Goal: Obtain resource: Download file/media

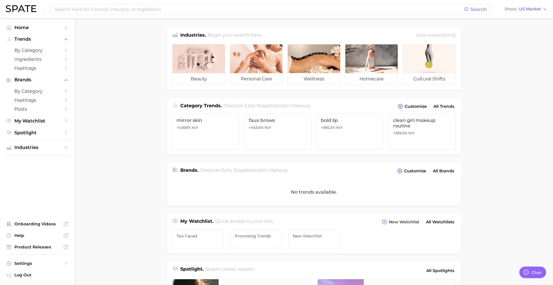
type textarea "x"
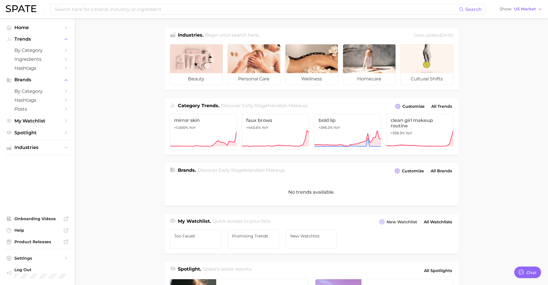
click at [110, 16] on div "Search Show US Market" at bounding box center [274, 9] width 536 height 18
click at [106, 10] on input at bounding box center [256, 9] width 405 height 10
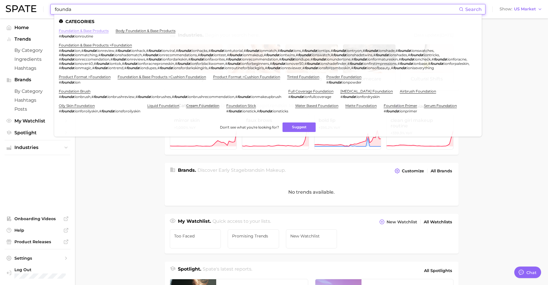
type input "founda"
click at [90, 29] on link "foundation & base products" at bounding box center [84, 31] width 50 height 4
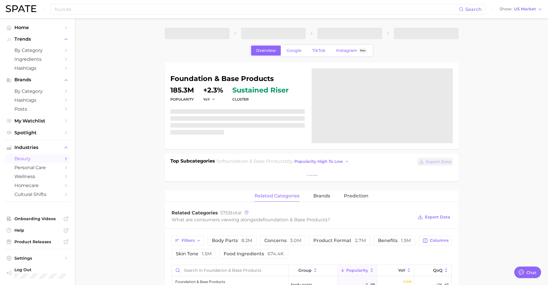
type textarea "x"
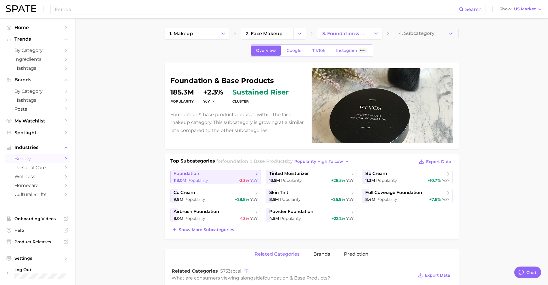
click at [225, 180] on div "118.0m Popularity -3.3% YoY" at bounding box center [215, 180] width 84 height 5
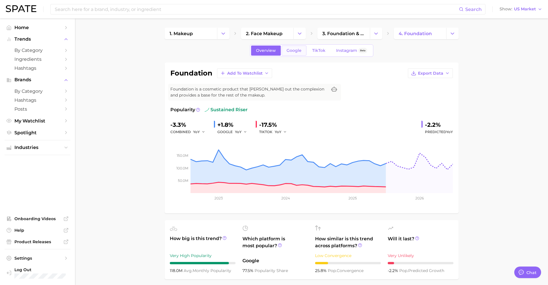
click at [294, 53] on link "Google" at bounding box center [294, 51] width 25 height 10
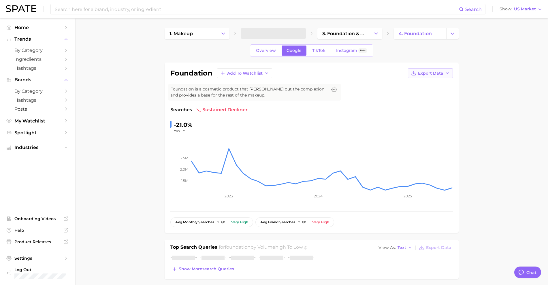
click at [442, 73] on span "Export Data" at bounding box center [430, 73] width 25 height 5
click at [441, 82] on button "Time Series CSV" at bounding box center [420, 84] width 63 height 10
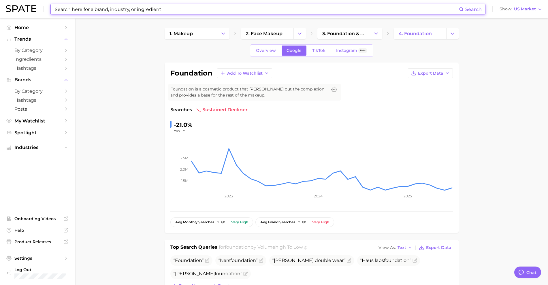
click at [302, 12] on input at bounding box center [256, 9] width 405 height 10
click at [350, 38] on link "3. foundation & base products" at bounding box center [343, 34] width 52 height 12
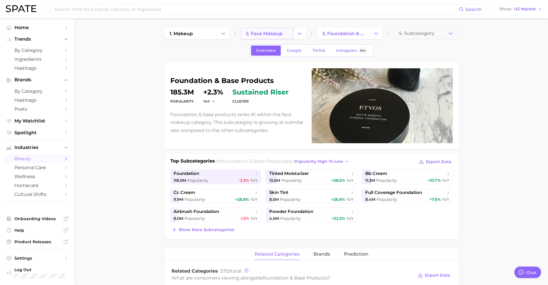
click at [284, 32] on link "2. face makeup" at bounding box center [267, 34] width 52 height 12
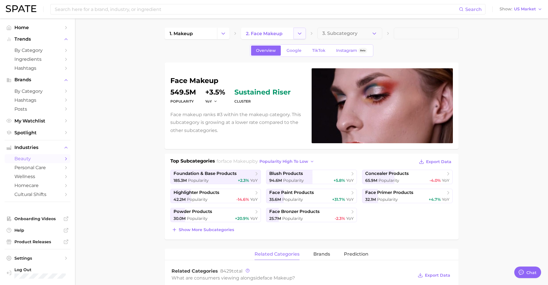
click at [300, 33] on icon "Change Category" at bounding box center [300, 34] width 6 height 6
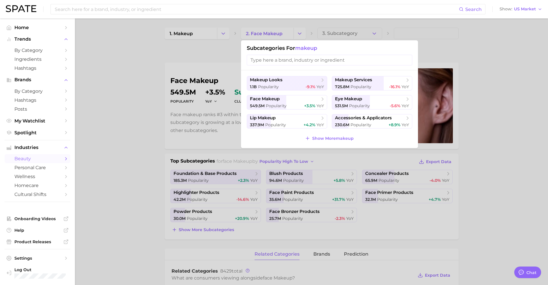
click at [353, 36] on div at bounding box center [274, 142] width 548 height 285
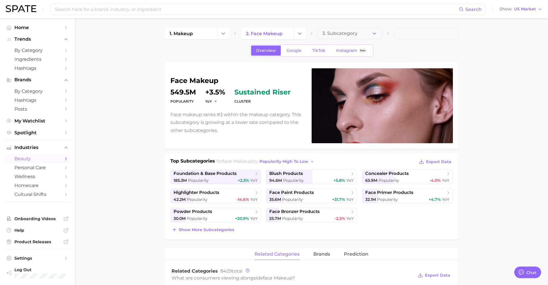
click at [384, 31] on div "1. makeup 2. face makeup 3. Subcategory" at bounding box center [312, 34] width 294 height 12
click at [366, 35] on button "3. Subcategory" at bounding box center [349, 34] width 65 height 12
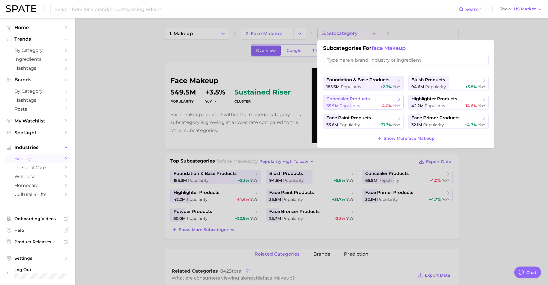
click at [382, 103] on span "-4.0%" at bounding box center [385, 105] width 11 height 5
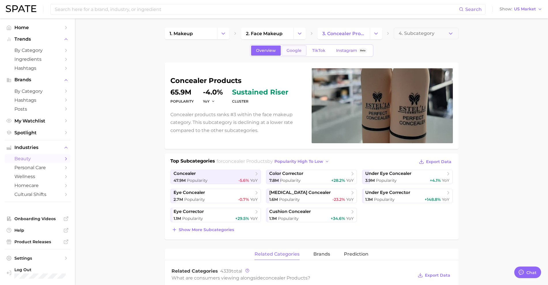
click at [304, 53] on link "Google" at bounding box center [294, 51] width 25 height 10
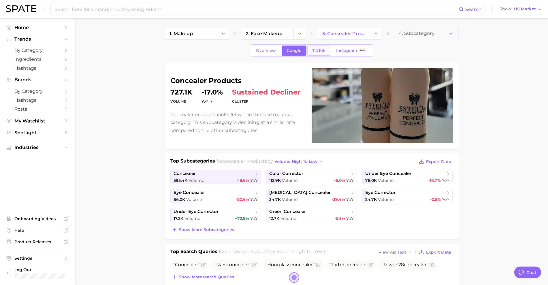
click at [320, 52] on span "TikTok" at bounding box center [318, 50] width 13 height 5
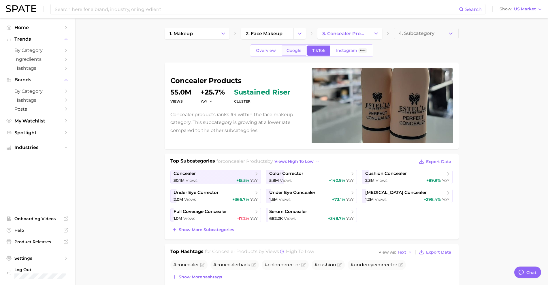
click at [299, 54] on link "Google" at bounding box center [294, 51] width 25 height 10
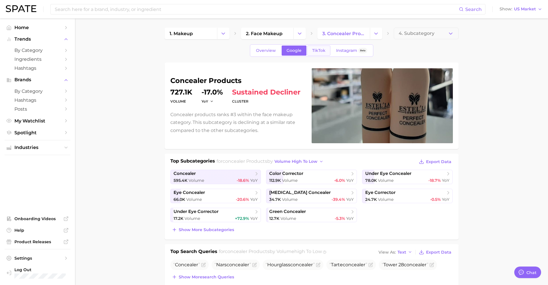
click at [322, 52] on span "TikTok" at bounding box center [318, 50] width 13 height 5
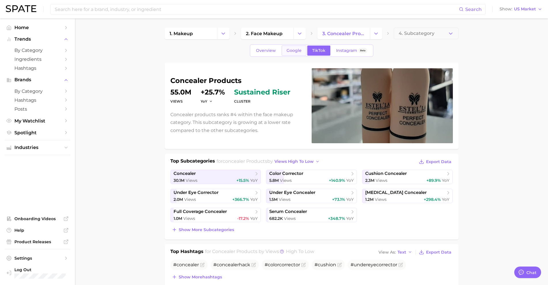
click at [297, 51] on span "Google" at bounding box center [293, 50] width 15 height 5
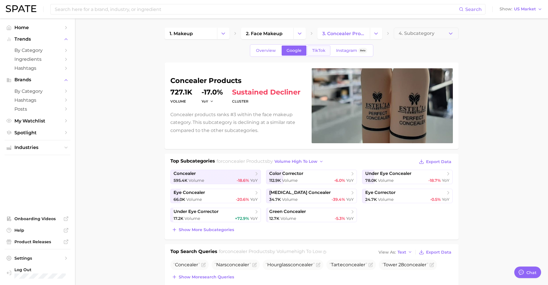
click at [321, 49] on span "TikTok" at bounding box center [318, 50] width 13 height 5
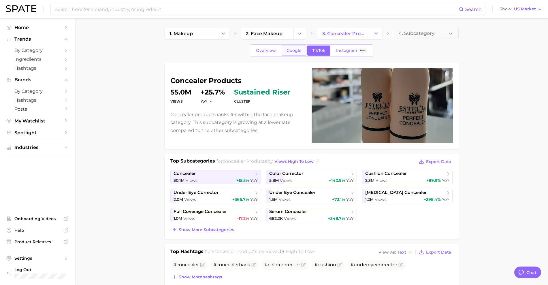
click at [296, 49] on span "Google" at bounding box center [293, 50] width 15 height 5
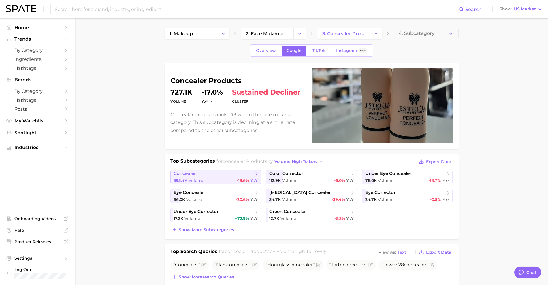
click at [217, 180] on div "595.4k Volume -18.6% YoY" at bounding box center [215, 180] width 84 height 5
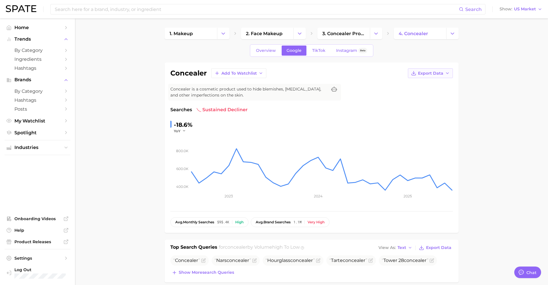
click at [442, 77] on button "Export Data" at bounding box center [430, 73] width 45 height 10
click at [442, 85] on button "Time Series CSV" at bounding box center [420, 84] width 63 height 10
click at [325, 52] on link "TikTok" at bounding box center [318, 51] width 23 height 10
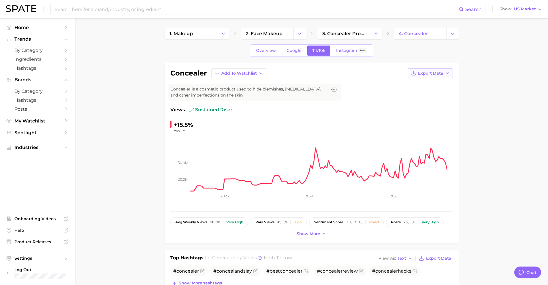
click at [434, 77] on button "Export Data" at bounding box center [430, 73] width 45 height 10
click at [434, 83] on button "Time Series CSV" at bounding box center [420, 84] width 63 height 10
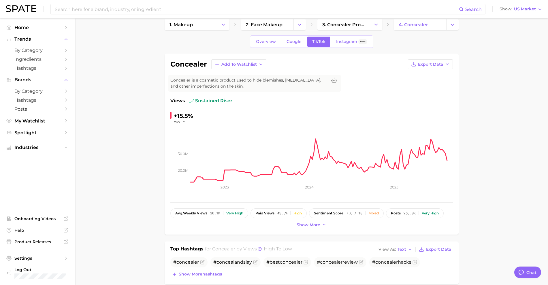
scroll to position [9, 0]
click at [329, 29] on link "3. concealer products" at bounding box center [343, 25] width 52 height 12
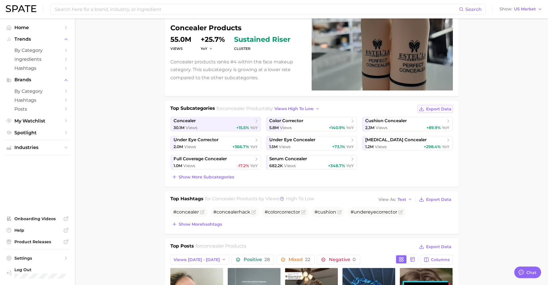
scroll to position [54, 0]
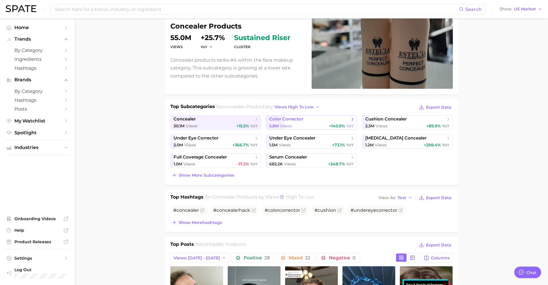
click at [320, 122] on link "color corrector 5.8m Views +140.9% YoY" at bounding box center [311, 122] width 91 height 14
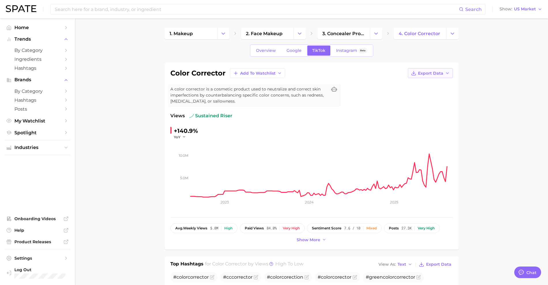
click at [425, 77] on button "Export Data" at bounding box center [430, 73] width 45 height 10
click at [425, 85] on span "Time Series CSV" at bounding box center [416, 84] width 34 height 5
click at [305, 53] on link "Google" at bounding box center [294, 51] width 25 height 10
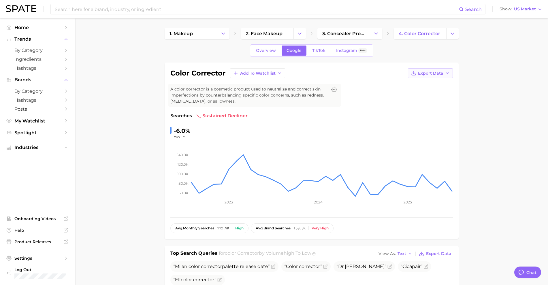
click at [435, 76] on button "Export Data" at bounding box center [430, 73] width 45 height 10
click at [435, 83] on button "Time Series CSV" at bounding box center [420, 84] width 63 height 10
click at [335, 33] on span "3. concealer products" at bounding box center [343, 33] width 43 height 5
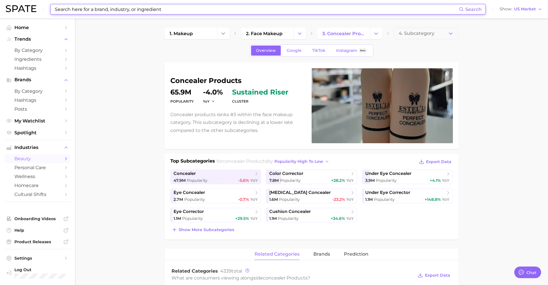
click at [141, 10] on input at bounding box center [256, 9] width 405 height 10
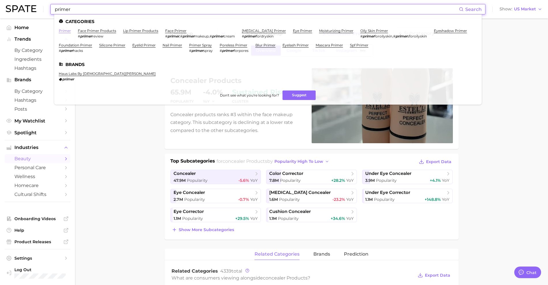
type input "primer"
click at [67, 33] on li "primer" at bounding box center [65, 34] width 12 height 10
click at [66, 30] on link "primer" at bounding box center [65, 31] width 12 height 4
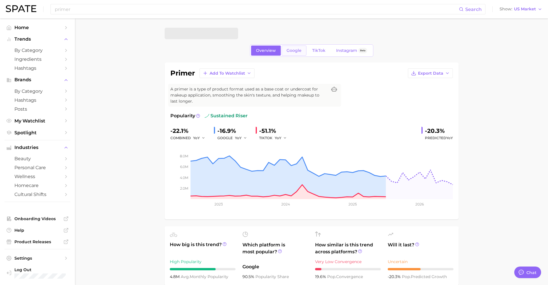
click at [297, 50] on span "Google" at bounding box center [293, 50] width 15 height 5
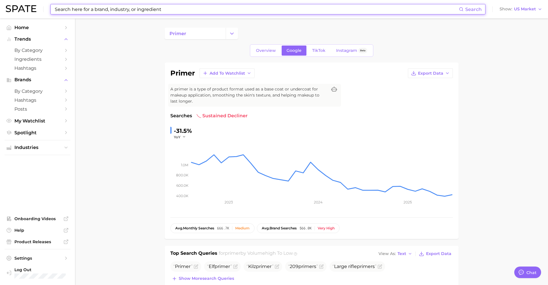
click at [233, 9] on input at bounding box center [256, 9] width 405 height 10
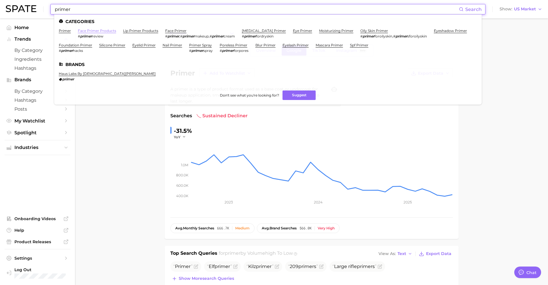
type input "primer"
click at [97, 31] on link "face primer products" at bounding box center [97, 31] width 38 height 4
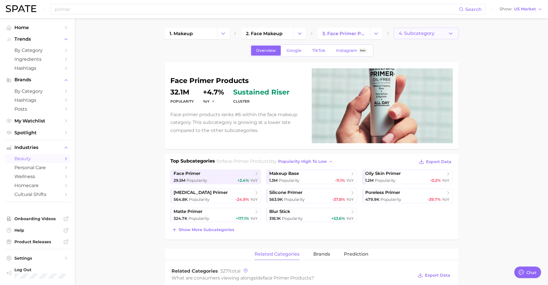
click at [417, 33] on span "4. Subcategory" at bounding box center [417, 33] width 36 height 5
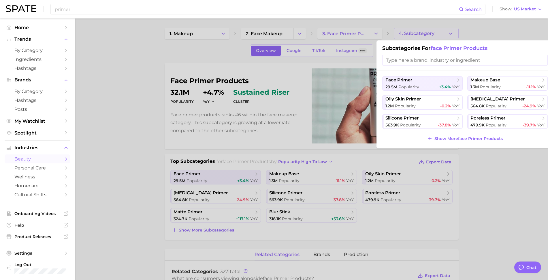
click at [237, 174] on div at bounding box center [274, 140] width 548 height 280
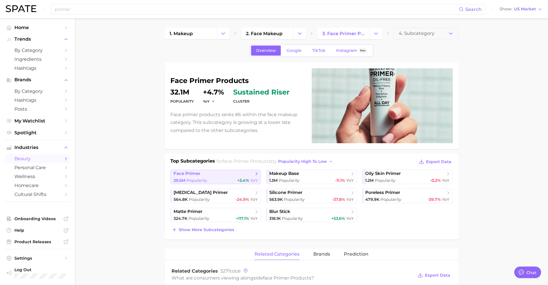
click at [231, 179] on div "29.5m Popularity +3.4% YoY" at bounding box center [215, 180] width 84 height 5
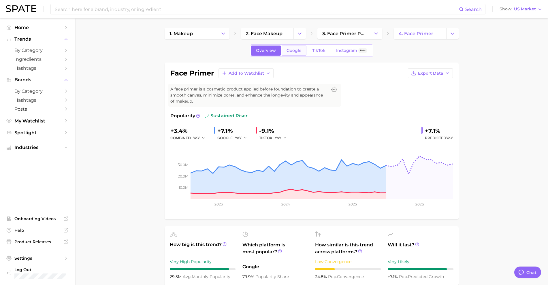
click at [296, 50] on span "Google" at bounding box center [293, 50] width 15 height 5
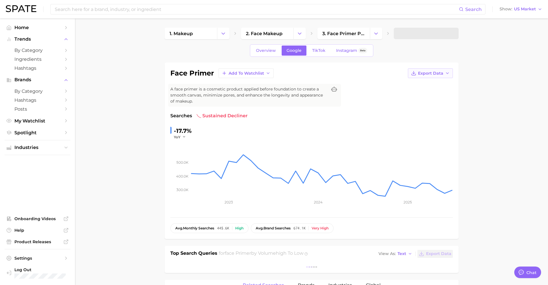
click at [423, 69] on button "Export Data" at bounding box center [430, 73] width 45 height 10
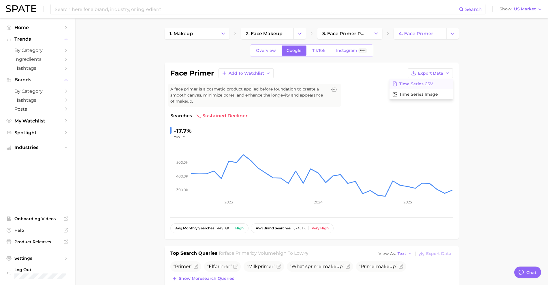
click at [429, 83] on span "Time Series CSV" at bounding box center [416, 84] width 34 height 5
click at [317, 54] on link "TikTok" at bounding box center [318, 51] width 23 height 10
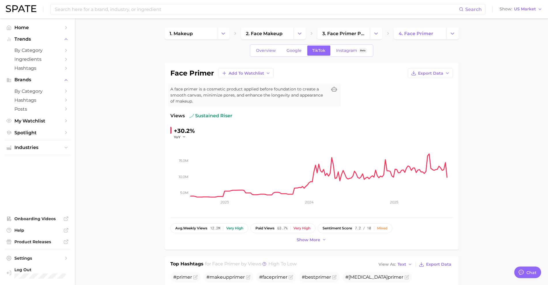
click at [435, 67] on div "face primer Add to Watchlist Export Data A face primer is a cosmetic product ap…" at bounding box center [312, 156] width 294 height 187
click at [436, 73] on span "Export Data" at bounding box center [430, 73] width 25 height 5
click at [438, 81] on button "Time Series CSV" at bounding box center [420, 84] width 63 height 10
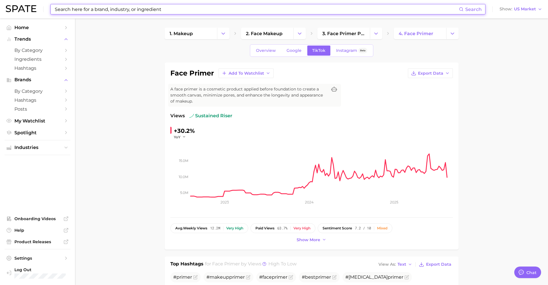
click at [303, 8] on input at bounding box center [256, 9] width 405 height 10
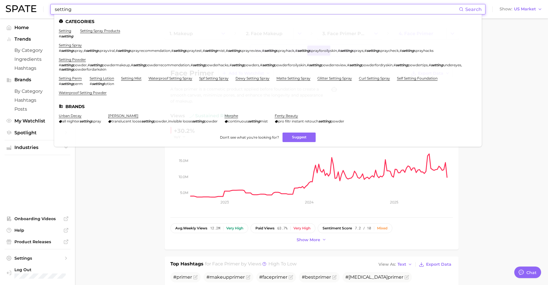
drag, startPoint x: 97, startPoint y: 10, endPoint x: 0, endPoint y: 20, distance: 97.6
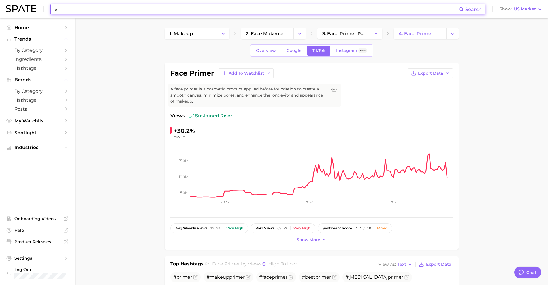
type input "x"
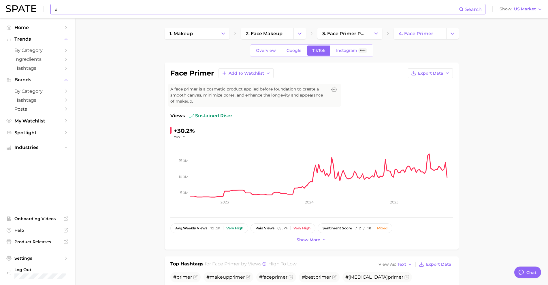
click at [321, 9] on input "x" at bounding box center [256, 9] width 405 height 10
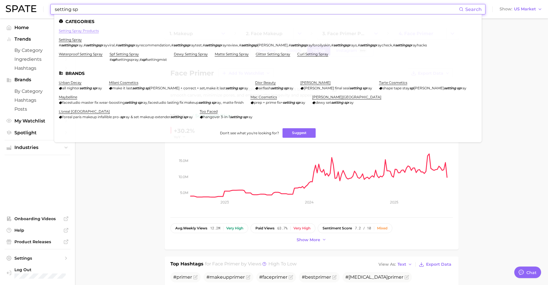
type input "setting sp"
click at [75, 31] on link "setting spray products" at bounding box center [79, 31] width 40 height 4
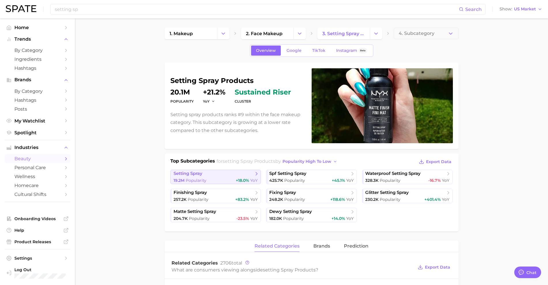
click at [220, 179] on div "19.2m Popularity +18.0% YoY" at bounding box center [215, 180] width 84 height 5
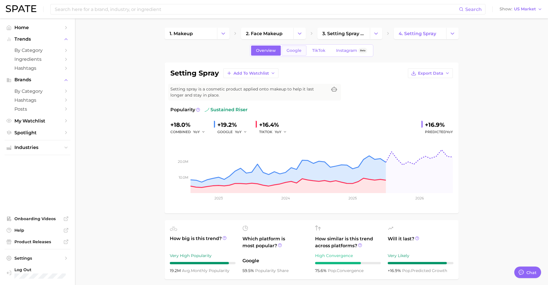
click at [299, 52] on span "Google" at bounding box center [293, 50] width 15 height 5
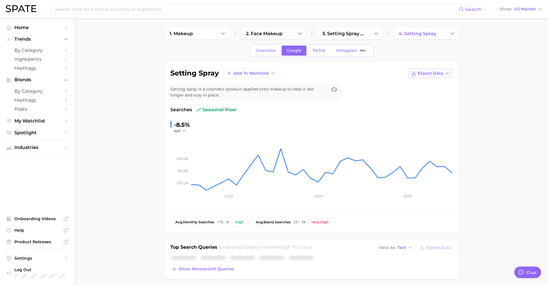
click at [429, 76] on button "Export Data" at bounding box center [430, 73] width 45 height 10
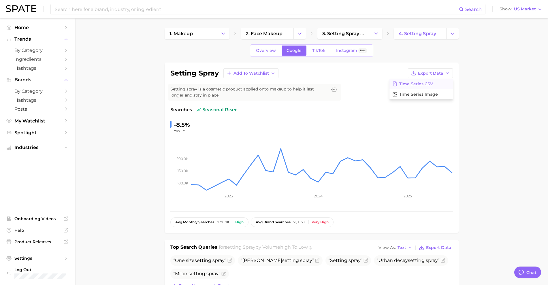
click at [424, 82] on span "Time Series CSV" at bounding box center [416, 84] width 34 height 5
click at [314, 55] on link "TikTok" at bounding box center [318, 51] width 23 height 10
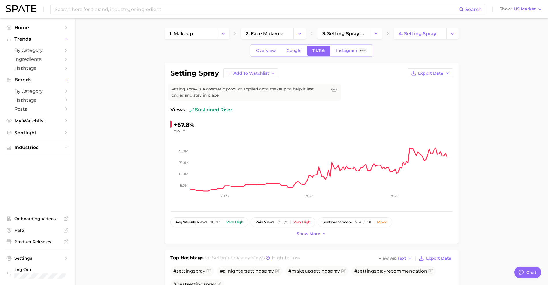
click at [434, 78] on div "setting spray Add to Watchlist Export Data Setting spray is a cosmetic product …" at bounding box center [311, 152] width 282 height 169
click at [431, 74] on span "Export Data" at bounding box center [430, 73] width 25 height 5
click at [429, 82] on span "Time Series CSV" at bounding box center [416, 84] width 34 height 5
click at [344, 8] on input at bounding box center [256, 9] width 405 height 10
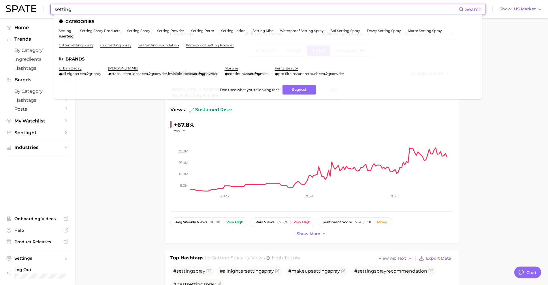
type input "setting"
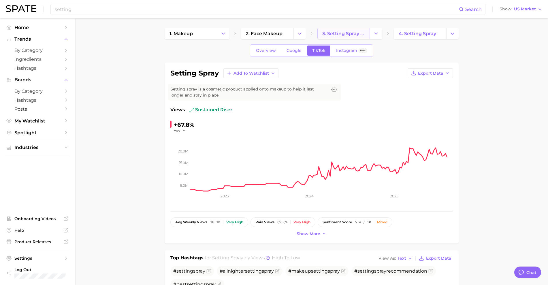
click at [336, 36] on span "3. setting spray products" at bounding box center [343, 33] width 43 height 5
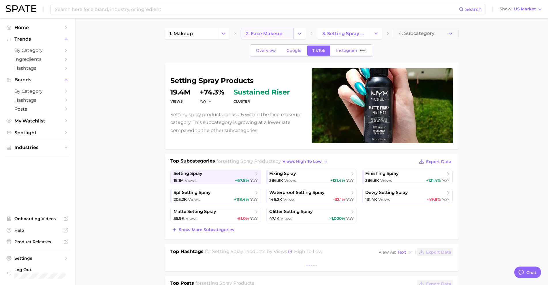
click at [273, 34] on span "2. face makeup" at bounding box center [264, 33] width 37 height 5
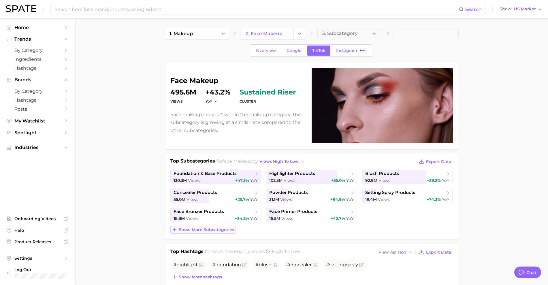
click at [214, 231] on span "Show more subcategories" at bounding box center [206, 229] width 55 height 5
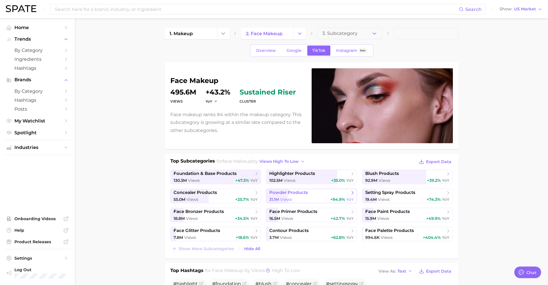
click at [316, 198] on div "31.1m Views +94.9% YoY" at bounding box center [311, 199] width 84 height 5
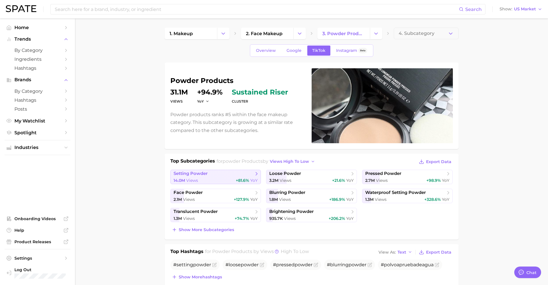
click at [221, 179] on div "14.0m Views +81.6% YoY" at bounding box center [215, 180] width 84 height 5
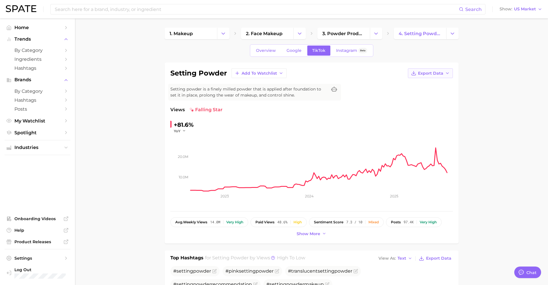
click at [423, 74] on span "Export Data" at bounding box center [430, 73] width 25 height 5
click at [423, 83] on span "Time Series CSV" at bounding box center [416, 84] width 34 height 5
click at [299, 51] on span "Google" at bounding box center [293, 50] width 15 height 5
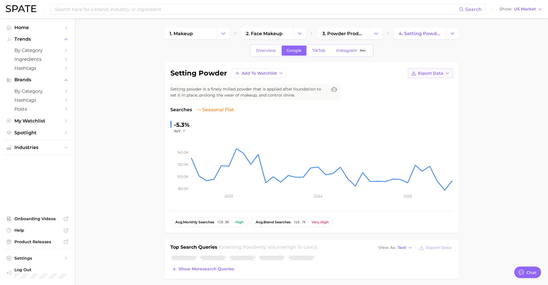
click at [429, 72] on span "Export Data" at bounding box center [430, 73] width 25 height 5
click at [430, 81] on button "Time Series CSV" at bounding box center [420, 84] width 63 height 10
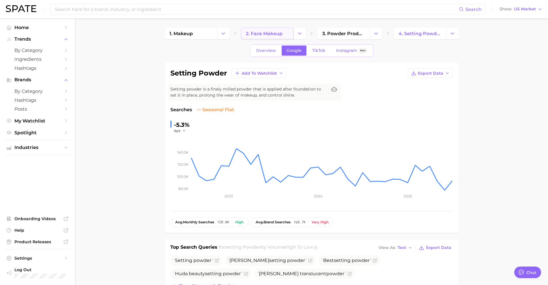
click at [287, 32] on link "2. face makeup" at bounding box center [267, 34] width 52 height 12
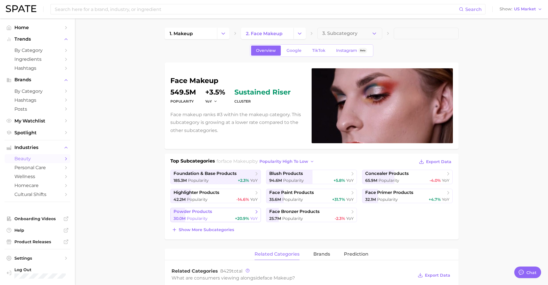
click at [207, 216] on span "Popularity" at bounding box center [197, 218] width 21 height 5
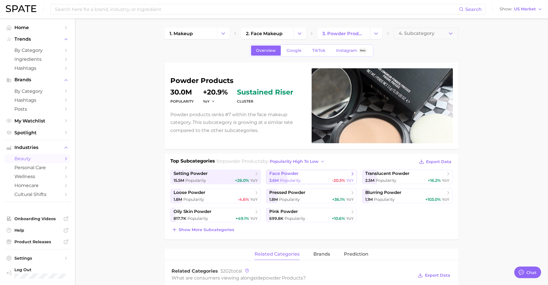
click at [310, 180] on div "3.6m Popularity -20.3% YoY" at bounding box center [311, 180] width 84 height 5
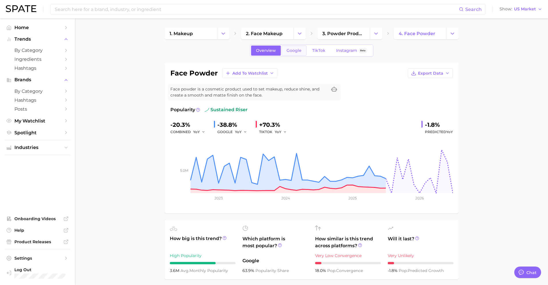
click at [297, 53] on span "Google" at bounding box center [293, 50] width 15 height 5
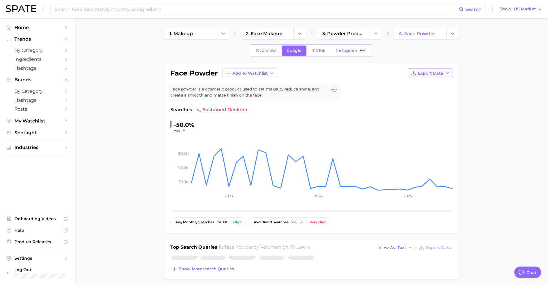
click at [445, 75] on icon "button" at bounding box center [447, 73] width 5 height 5
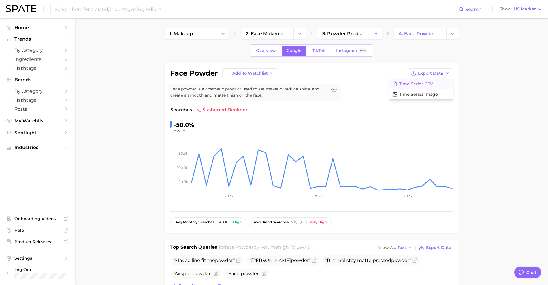
click at [445, 84] on button "Time Series CSV" at bounding box center [420, 84] width 63 height 10
click at [317, 48] on span "TikTok" at bounding box center [318, 50] width 13 height 5
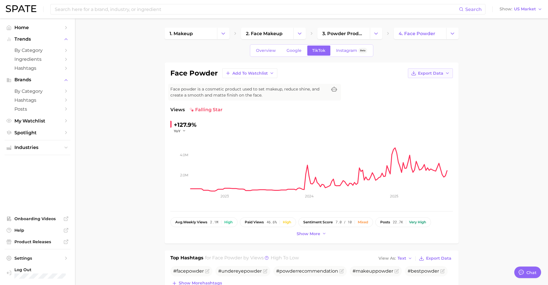
click at [430, 74] on span "Export Data" at bounding box center [430, 73] width 25 height 5
click at [410, 83] on span "Time Series CSV" at bounding box center [416, 84] width 34 height 5
click at [274, 36] on span "2. face makeup" at bounding box center [264, 33] width 37 height 5
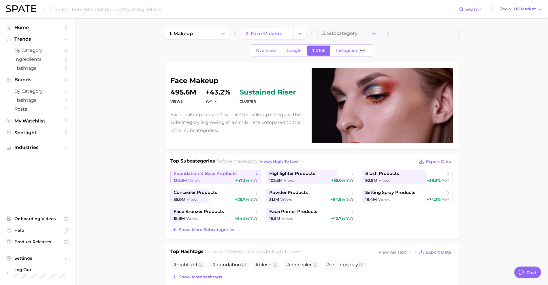
click at [230, 178] on div "130.3m Views +47.3% YoY" at bounding box center [215, 180] width 84 height 5
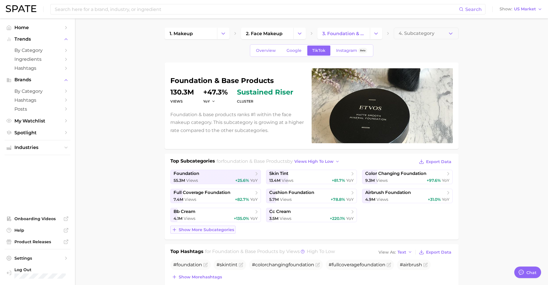
click at [205, 230] on span "Show more subcategories" at bounding box center [206, 229] width 55 height 5
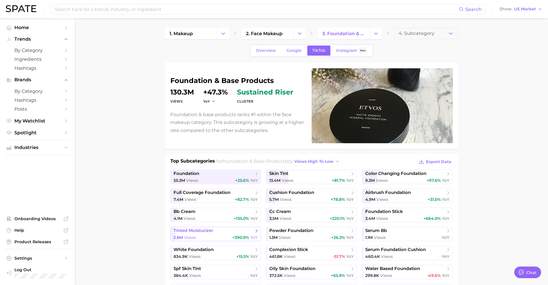
click at [215, 235] on div "2.8m Views +390.9% YoY" at bounding box center [215, 237] width 84 height 5
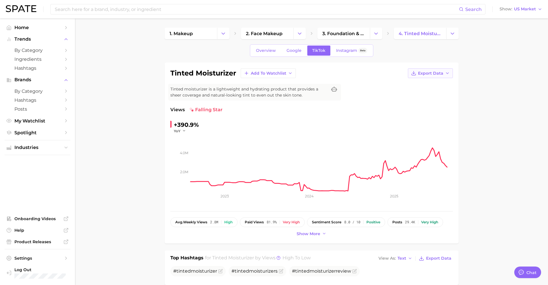
click at [418, 74] on button "Export Data" at bounding box center [430, 73] width 45 height 10
click at [422, 82] on span "Time Series CSV" at bounding box center [416, 84] width 34 height 5
click at [293, 53] on link "Google" at bounding box center [294, 51] width 25 height 10
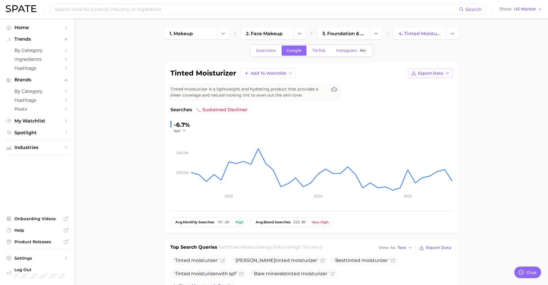
click at [437, 70] on button "Export Data" at bounding box center [430, 73] width 45 height 10
click at [435, 83] on button "Time Series CSV" at bounding box center [420, 84] width 63 height 10
click at [180, 6] on input at bounding box center [256, 9] width 405 height 10
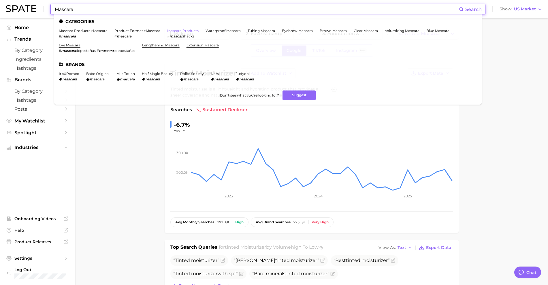
type input "Mascara"
click at [188, 31] on link "mascara products" at bounding box center [182, 31] width 31 height 4
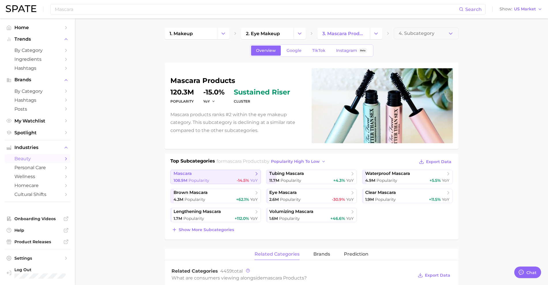
click at [237, 173] on span "mascara" at bounding box center [213, 174] width 80 height 6
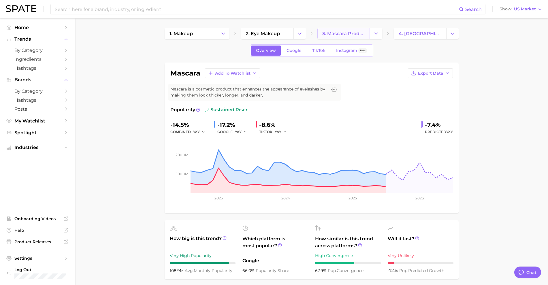
click at [327, 36] on link "3. mascara products" at bounding box center [343, 34] width 52 height 12
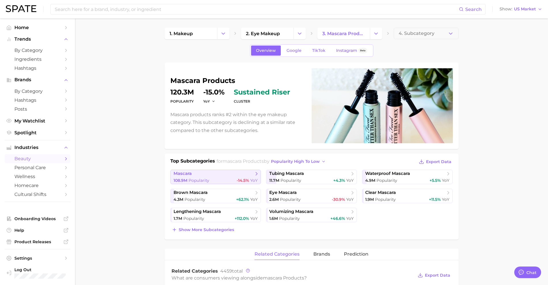
click at [225, 181] on div "108.9m Popularity -14.5% YoY" at bounding box center [215, 180] width 84 height 5
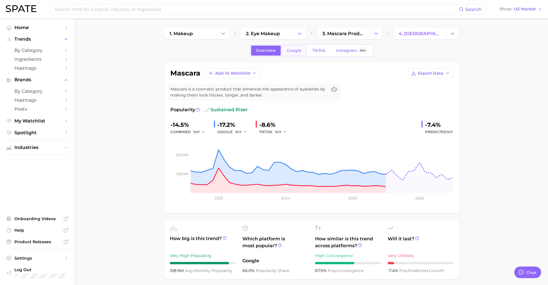
click at [300, 51] on span "Google" at bounding box center [293, 50] width 15 height 5
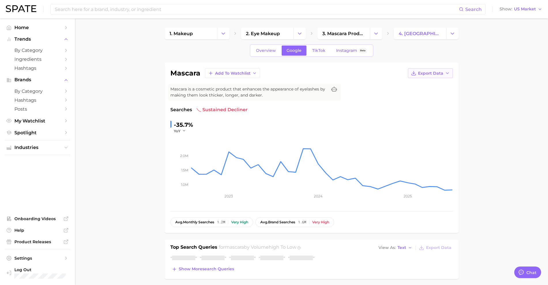
click at [430, 73] on span "Export Data" at bounding box center [430, 73] width 25 height 5
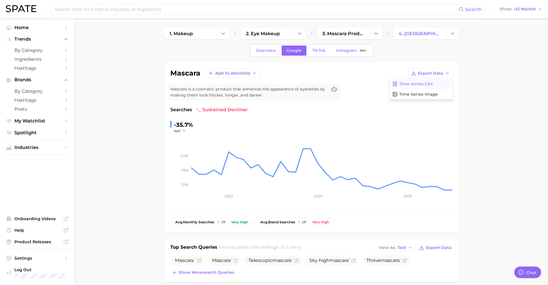
click at [425, 82] on span "Time Series CSV" at bounding box center [416, 84] width 34 height 5
drag, startPoint x: 312, startPoint y: 56, endPoint x: 312, endPoint y: 52, distance: 3.5
click at [312, 56] on div "Overview Google TikTok Instagram Beta" at bounding box center [311, 50] width 123 height 12
click at [311, 47] on link "TikTok" at bounding box center [318, 51] width 23 height 10
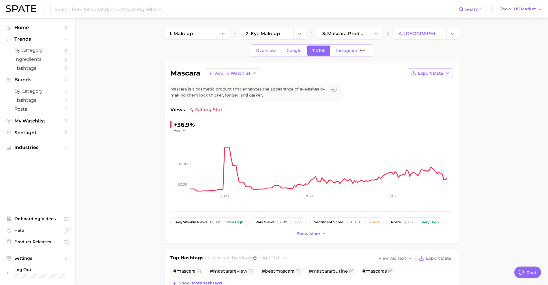
click at [435, 73] on span "Export Data" at bounding box center [430, 73] width 25 height 5
click at [435, 80] on button "Time Series CSV" at bounding box center [420, 84] width 63 height 10
click at [344, 39] on link "3. mascara products" at bounding box center [343, 34] width 52 height 12
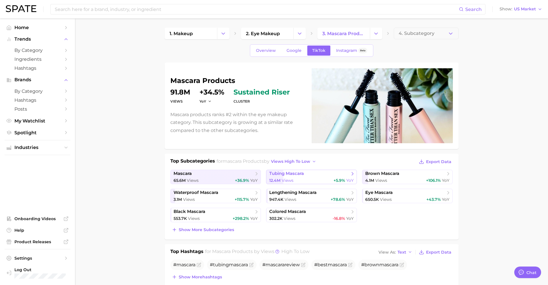
click at [282, 180] on span "Views" at bounding box center [288, 180] width 12 height 5
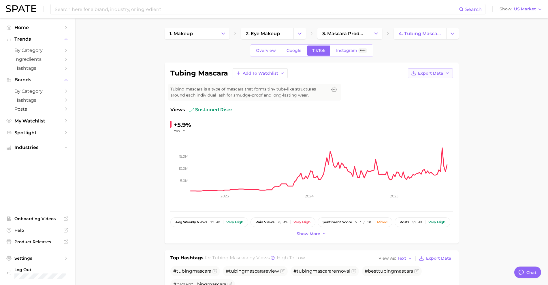
click at [422, 69] on button "Export Data" at bounding box center [430, 73] width 45 height 10
click at [427, 84] on span "Time Series CSV" at bounding box center [416, 84] width 34 height 5
click at [293, 48] on span "Google" at bounding box center [293, 50] width 15 height 5
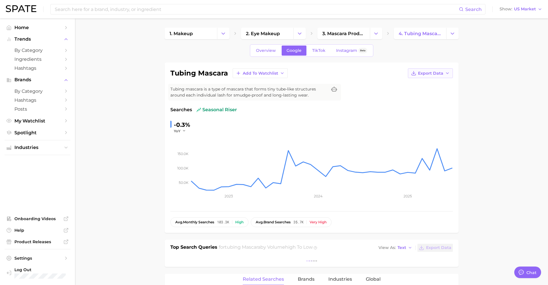
click at [441, 73] on span "Export Data" at bounding box center [430, 73] width 25 height 5
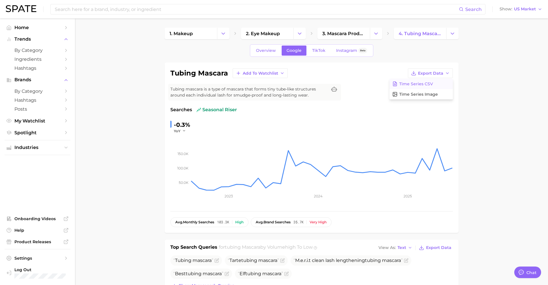
click at [440, 82] on button "Time Series CSV" at bounding box center [420, 84] width 63 height 10
click at [334, 31] on span "3. mascara products" at bounding box center [343, 33] width 43 height 5
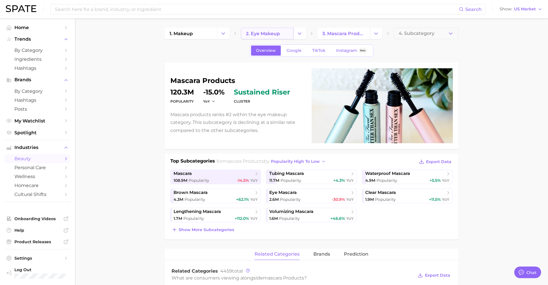
click at [267, 33] on span "2. eye makeup" at bounding box center [263, 33] width 34 height 5
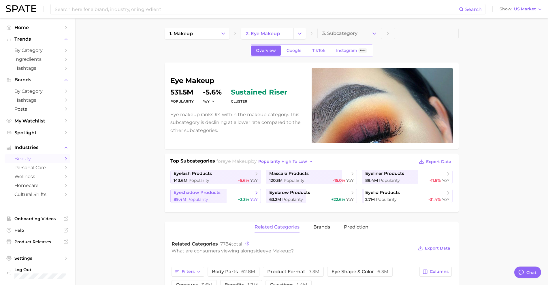
click at [246, 193] on span "eyeshadow products" at bounding box center [213, 193] width 80 height 6
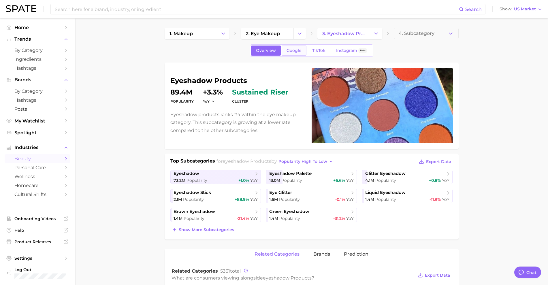
click at [298, 50] on span "Google" at bounding box center [293, 50] width 15 height 5
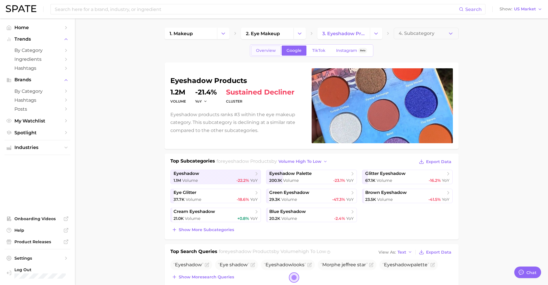
click at [265, 49] on span "Overview" at bounding box center [266, 50] width 20 height 5
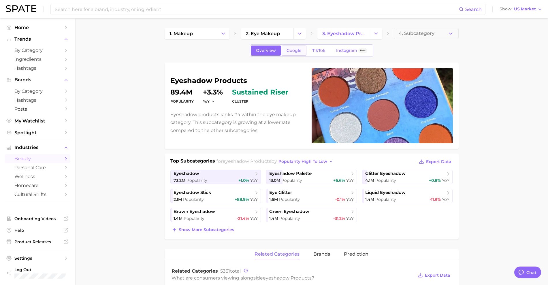
click at [300, 50] on span "Google" at bounding box center [293, 50] width 15 height 5
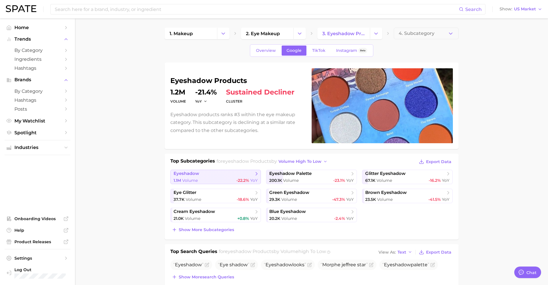
click at [245, 180] on span "-22.2%" at bounding box center [242, 180] width 13 height 5
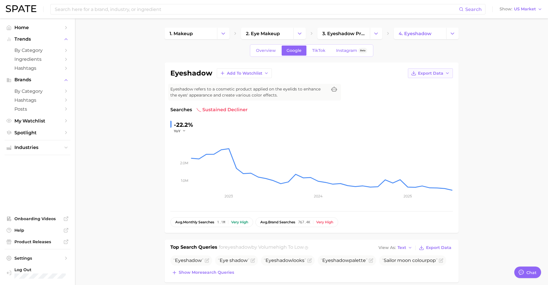
click at [423, 75] on span "Export Data" at bounding box center [430, 73] width 25 height 5
click at [431, 84] on span "Time Series CSV" at bounding box center [416, 84] width 34 height 5
click at [323, 50] on span "TikTok" at bounding box center [318, 50] width 13 height 5
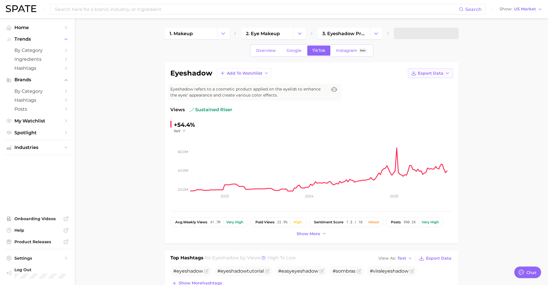
click at [430, 70] on button "Export Data" at bounding box center [430, 73] width 45 height 10
click at [433, 85] on button "Time Series CSV" at bounding box center [420, 84] width 63 height 10
click at [357, 31] on span "3. eyeshadow products" at bounding box center [343, 33] width 43 height 5
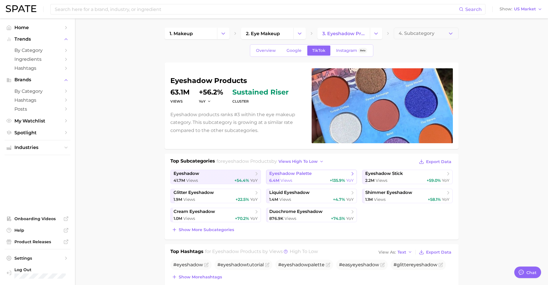
click at [292, 172] on span "eyeshadow palette" at bounding box center [290, 173] width 42 height 5
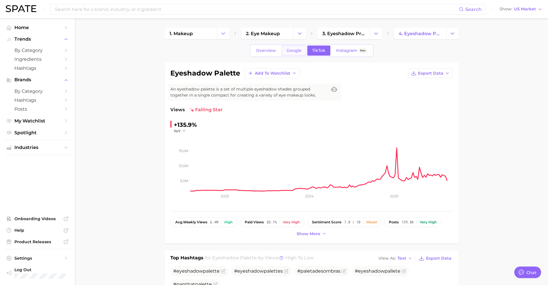
click at [299, 53] on link "Google" at bounding box center [294, 51] width 25 height 10
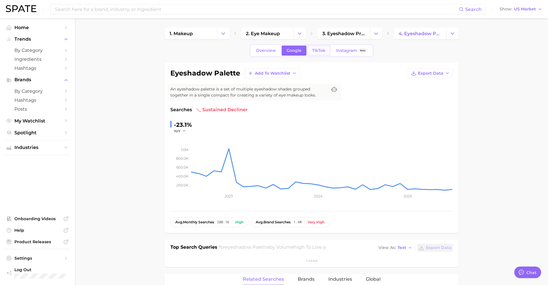
click at [316, 53] on link "TikTok" at bounding box center [318, 51] width 23 height 10
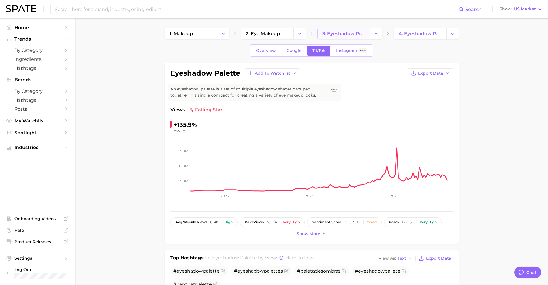
click at [353, 33] on span "3. eyeshadow products" at bounding box center [343, 33] width 43 height 5
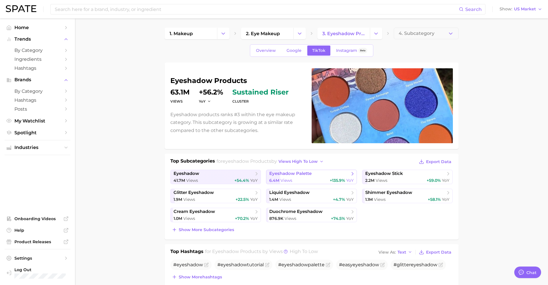
click at [315, 178] on div "6.4m Views +135.9% YoY" at bounding box center [311, 180] width 84 height 5
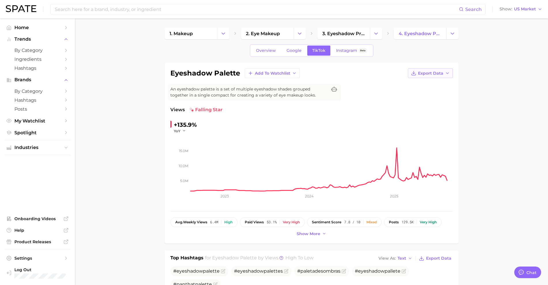
click at [415, 74] on icon "button" at bounding box center [413, 73] width 5 height 5
click at [423, 85] on span "Time Series CSV" at bounding box center [416, 84] width 34 height 5
click at [297, 55] on link "Google" at bounding box center [294, 51] width 25 height 10
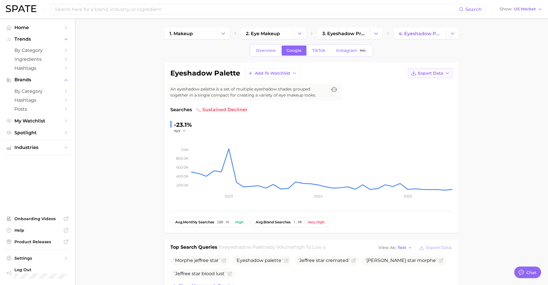
click at [446, 76] on button "Export Data" at bounding box center [430, 73] width 45 height 10
click at [446, 83] on button "Time Series CSV" at bounding box center [420, 84] width 63 height 10
click at [333, 34] on span "3. eyeshadow products" at bounding box center [343, 33] width 43 height 5
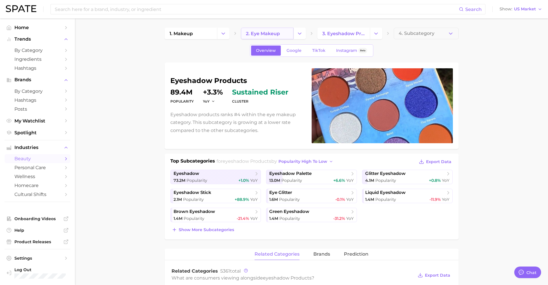
click at [255, 34] on span "2. eye makeup" at bounding box center [263, 33] width 34 height 5
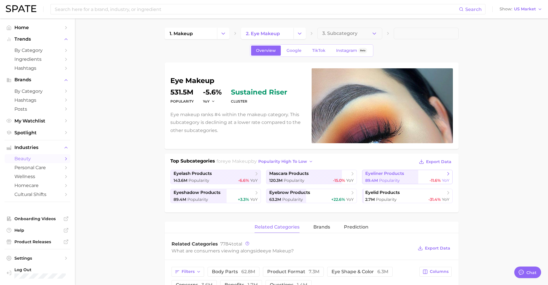
click at [389, 175] on span "eyeliner products" at bounding box center [384, 173] width 39 height 5
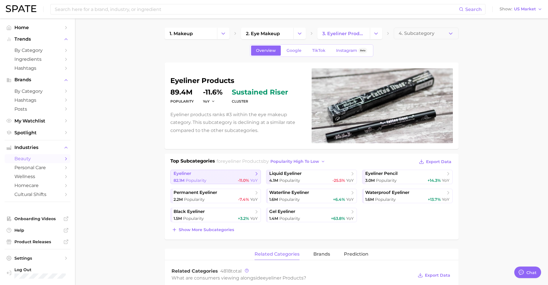
click at [230, 177] on link "eyeliner 82.1m Popularity -11.0% YoY" at bounding box center [215, 177] width 91 height 14
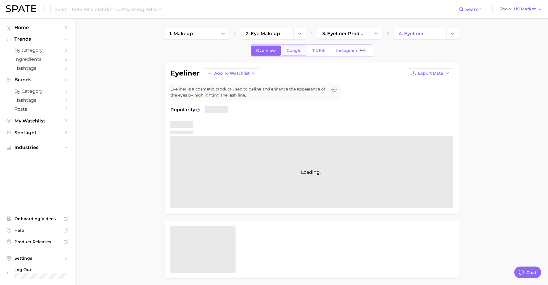
click at [295, 55] on link "Google" at bounding box center [294, 51] width 25 height 10
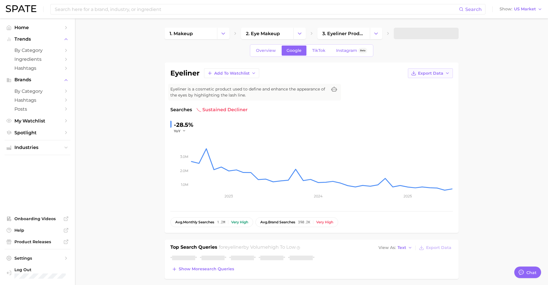
click at [413, 72] on icon "button" at bounding box center [413, 73] width 5 height 5
click at [414, 82] on span "Time Series CSV" at bounding box center [416, 84] width 34 height 5
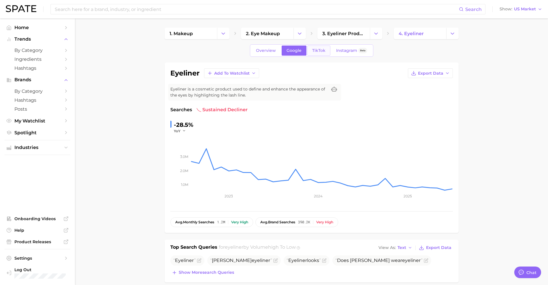
click at [318, 51] on span "TikTok" at bounding box center [318, 50] width 13 height 5
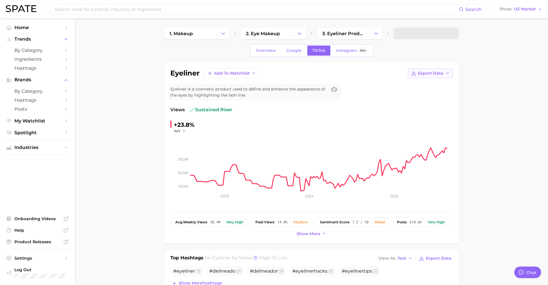
click at [434, 73] on span "Export Data" at bounding box center [430, 73] width 25 height 5
click at [420, 80] on button "Time Series CSV" at bounding box center [420, 84] width 63 height 10
click at [326, 39] on link "3. eyeliner products" at bounding box center [343, 34] width 52 height 12
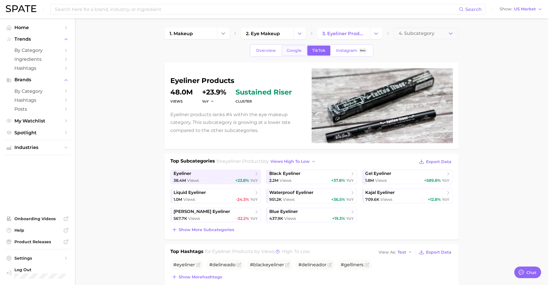
click at [296, 51] on span "Google" at bounding box center [293, 50] width 15 height 5
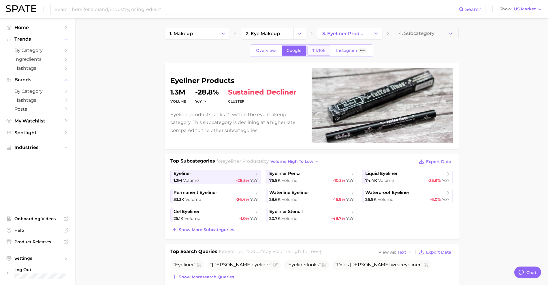
click at [315, 54] on link "TikTok" at bounding box center [318, 51] width 23 height 10
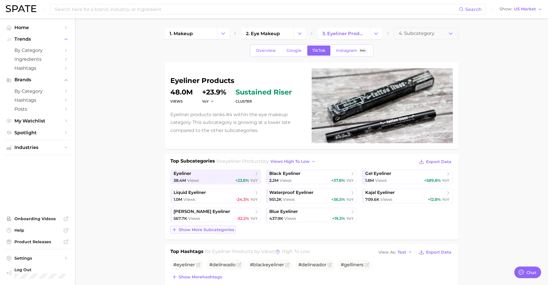
click at [212, 227] on span "Show more subcategories" at bounding box center [206, 229] width 55 height 5
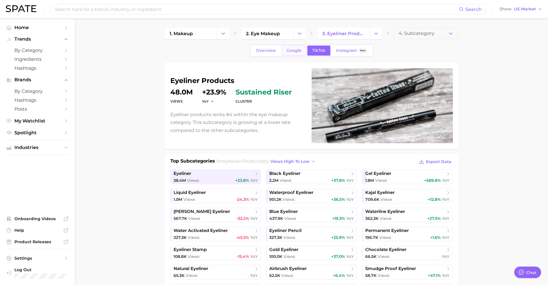
click at [293, 51] on span "Google" at bounding box center [293, 50] width 15 height 5
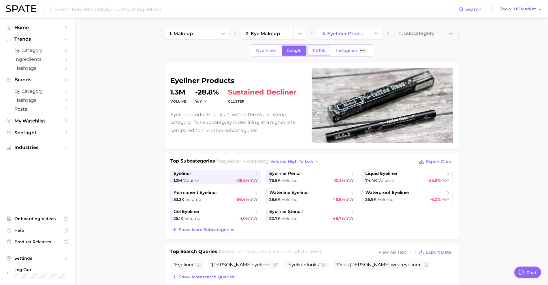
click at [324, 48] on span "TikTok" at bounding box center [318, 50] width 13 height 5
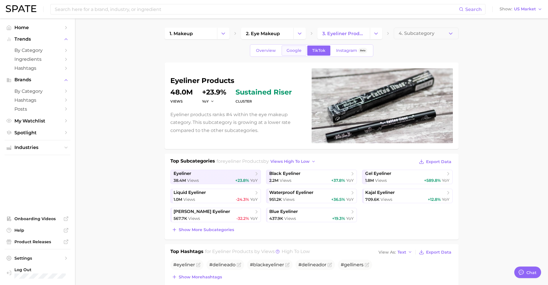
click at [293, 52] on span "Google" at bounding box center [293, 50] width 15 height 5
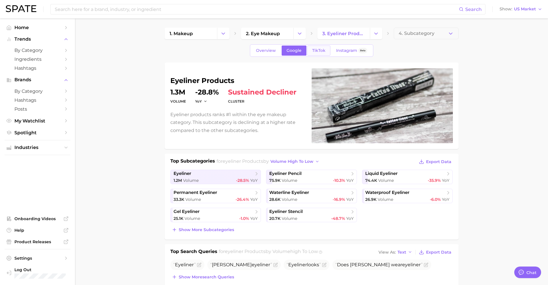
click at [325, 52] on link "TikTok" at bounding box center [318, 51] width 23 height 10
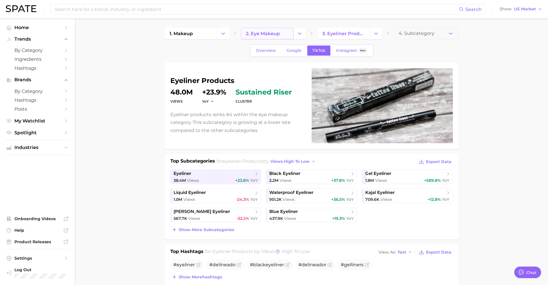
click at [264, 33] on span "2. eye makeup" at bounding box center [263, 33] width 34 height 5
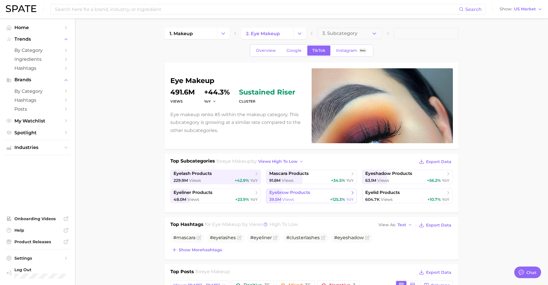
click at [308, 200] on div "39.5m Views +125.3% YoY" at bounding box center [311, 199] width 84 height 5
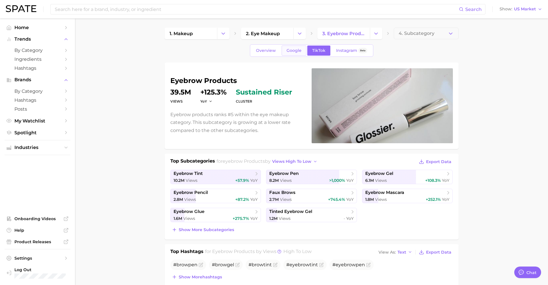
click at [288, 48] on span "Google" at bounding box center [293, 50] width 15 height 5
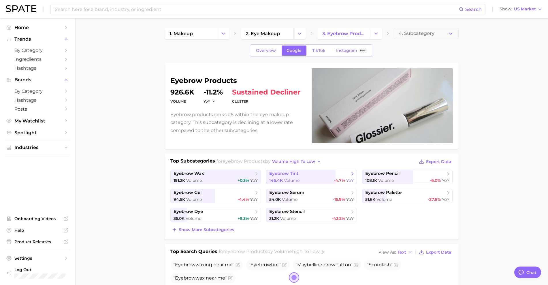
click at [299, 175] on span "eyebrow tint" at bounding box center [309, 174] width 80 height 6
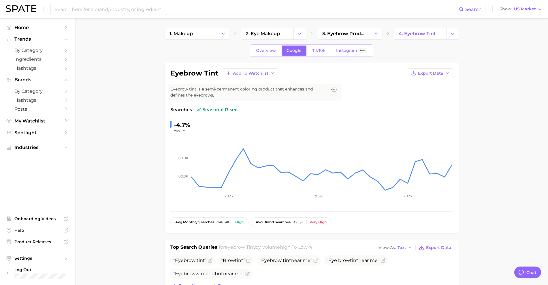
scroll to position [57, 0]
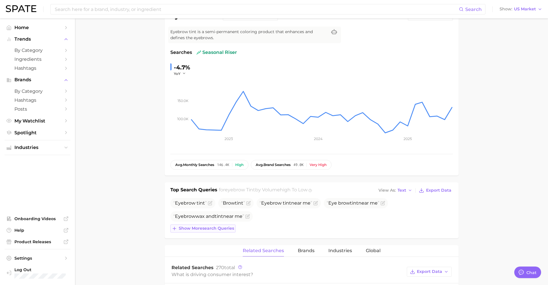
click at [224, 229] on span "Show more search queries" at bounding box center [206, 228] width 55 height 5
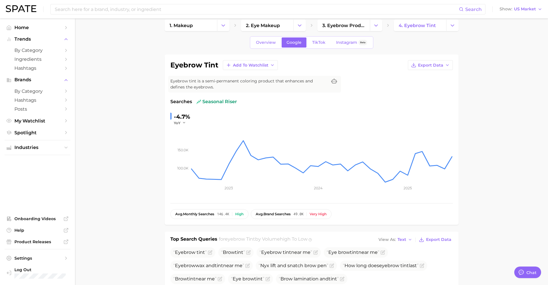
scroll to position [0, 0]
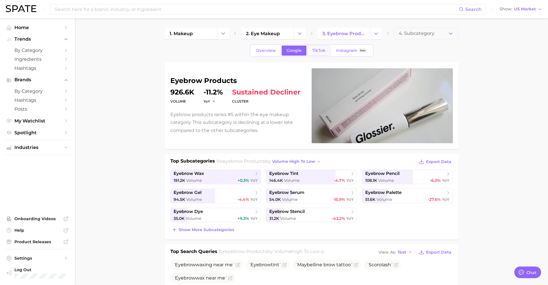
click at [318, 50] on span "TikTok" at bounding box center [318, 50] width 13 height 5
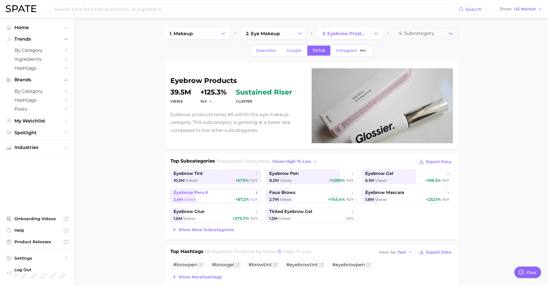
click at [231, 195] on span "eyebrow pencil" at bounding box center [213, 193] width 80 height 6
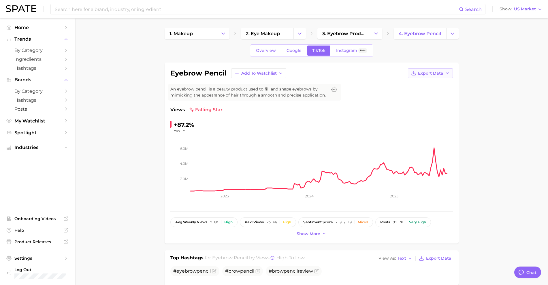
click at [417, 73] on button "Export Data" at bounding box center [430, 73] width 45 height 10
click at [425, 84] on span "Time Series CSV" at bounding box center [416, 84] width 34 height 5
click at [291, 54] on link "Google" at bounding box center [294, 51] width 25 height 10
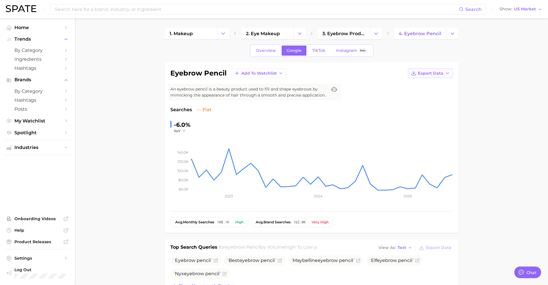
click at [433, 77] on button "Export Data" at bounding box center [430, 73] width 45 height 10
click at [436, 88] on button "Time Series CSV" at bounding box center [420, 84] width 63 height 10
click at [328, 37] on link "3. eyebrow products" at bounding box center [343, 34] width 52 height 12
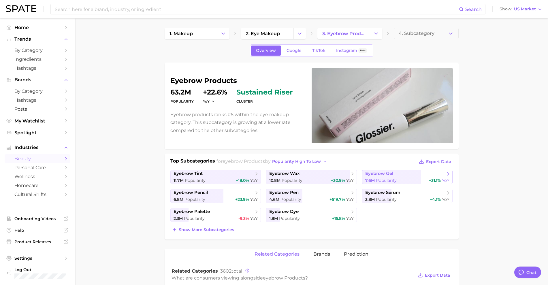
click at [388, 174] on span "eyebrow gel" at bounding box center [379, 173] width 28 height 5
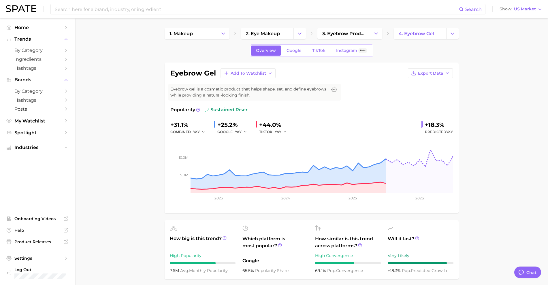
click at [442, 79] on div "eyebrow gel Add to Watchlist Export Data Eyebrow gel is a cosmetic product that…" at bounding box center [311, 137] width 282 height 139
click at [435, 74] on span "Export Data" at bounding box center [430, 73] width 25 height 5
click at [435, 82] on button "Time Series CSV" at bounding box center [420, 84] width 63 height 10
click at [294, 51] on span "Google" at bounding box center [293, 50] width 15 height 5
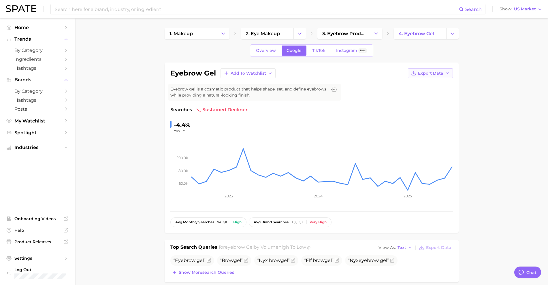
click at [427, 76] on button "Export Data" at bounding box center [430, 73] width 45 height 10
click at [429, 84] on span "Time Series CSV" at bounding box center [416, 84] width 34 height 5
click at [314, 52] on span "TikTok" at bounding box center [318, 50] width 13 height 5
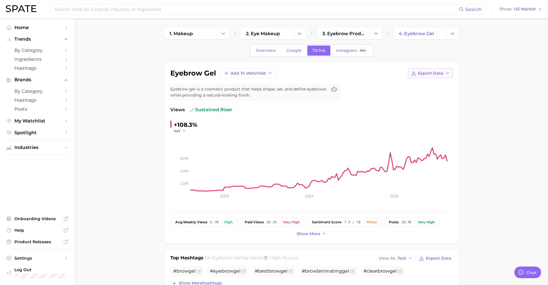
click at [435, 74] on span "Export Data" at bounding box center [430, 73] width 25 height 5
click at [429, 80] on button "Time Series CSV" at bounding box center [420, 84] width 63 height 10
click at [322, 35] on span "3. eyebrow products" at bounding box center [343, 33] width 43 height 5
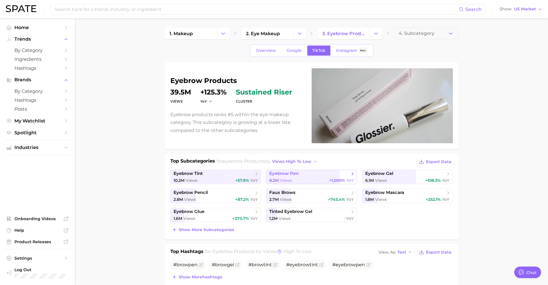
click at [278, 173] on span "eyebrow pen" at bounding box center [283, 173] width 29 height 5
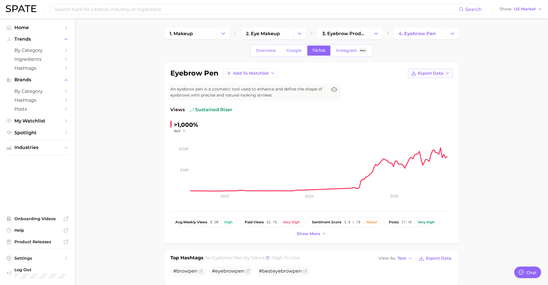
click at [416, 73] on icon "button" at bounding box center [413, 73] width 5 height 5
click at [414, 83] on span "Time Series CSV" at bounding box center [416, 84] width 34 height 5
click at [291, 52] on span "Google" at bounding box center [293, 50] width 15 height 5
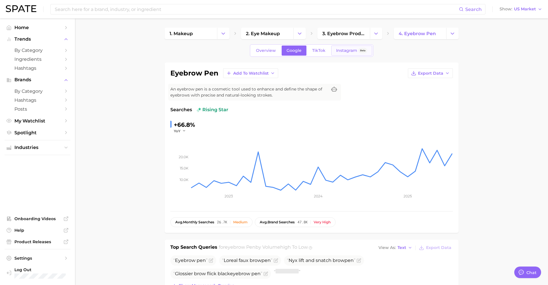
click at [351, 50] on span "Instagram" at bounding box center [346, 50] width 21 height 5
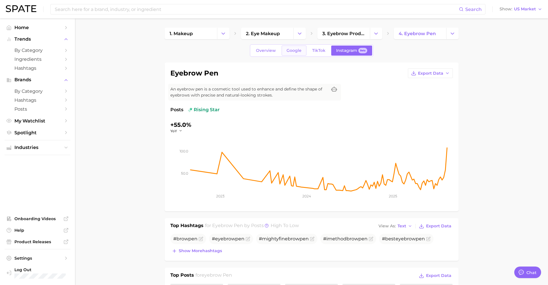
click at [290, 52] on span "Google" at bounding box center [293, 50] width 15 height 5
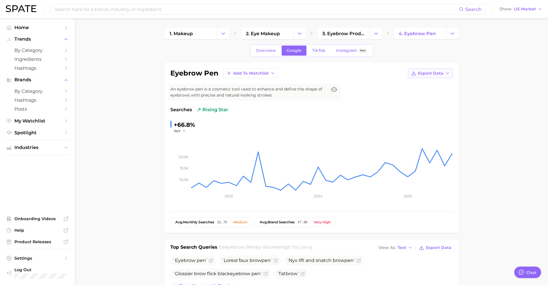
click at [418, 74] on button "Export Data" at bounding box center [430, 73] width 45 height 10
click at [423, 84] on span "Time Series CSV" at bounding box center [416, 84] width 34 height 5
click at [281, 36] on link "2. eye makeup" at bounding box center [267, 34] width 52 height 12
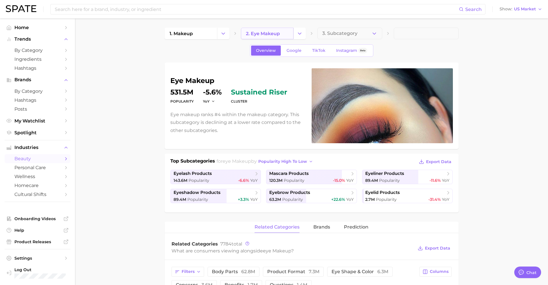
click at [268, 34] on span "2. eye makeup" at bounding box center [263, 33] width 34 height 5
click at [267, 30] on link "2. eye makeup" at bounding box center [267, 34] width 52 height 12
click at [197, 36] on link "1. makeup" at bounding box center [191, 34] width 52 height 12
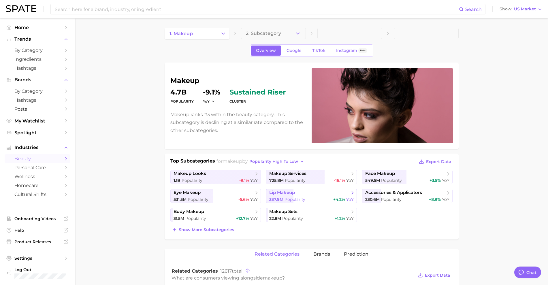
click at [315, 196] on link "lip makeup 337.9m Popularity +4.2% YoY" at bounding box center [311, 196] width 91 height 14
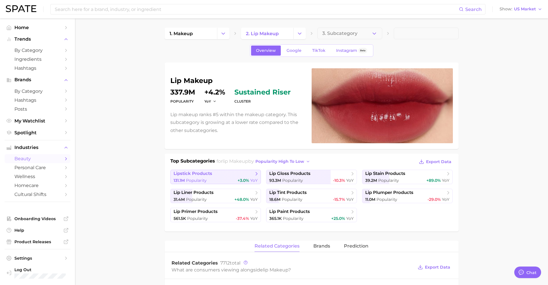
click at [254, 176] on icon at bounding box center [257, 174] width 6 height 6
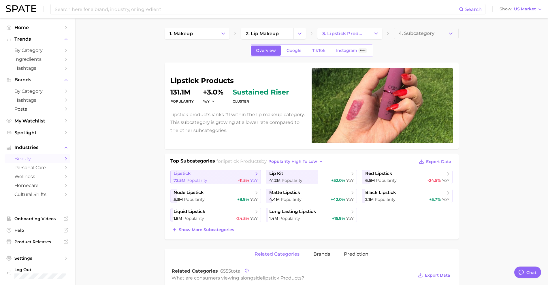
click at [244, 176] on span "lipstick" at bounding box center [213, 174] width 80 height 6
